Goal: Task Accomplishment & Management: Manage account settings

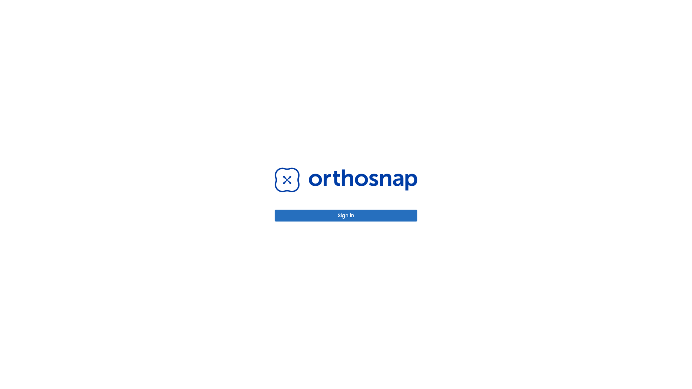
click at [346, 216] on button "Sign in" at bounding box center [346, 216] width 143 height 12
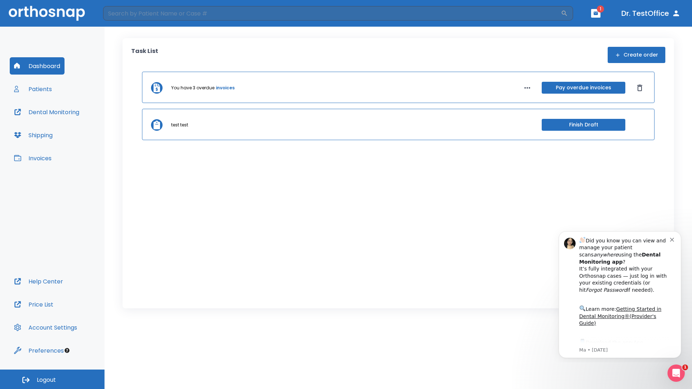
click at [52, 380] on span "Logout" at bounding box center [46, 381] width 19 height 8
